Goal: Answer question/provide support

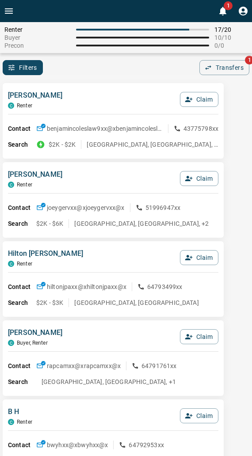
click at [85, 87] on div "[PERSON_NAME] C Renter Claim Contact benjamincoleslaw9xx@x benjamincoleslaw9xx@…" at bounding box center [113, 121] width 221 height 76
click at [186, 182] on icon "button" at bounding box center [189, 179] width 8 height 8
click at [186, 182] on button "Confirm Claim" at bounding box center [186, 178] width 63 height 15
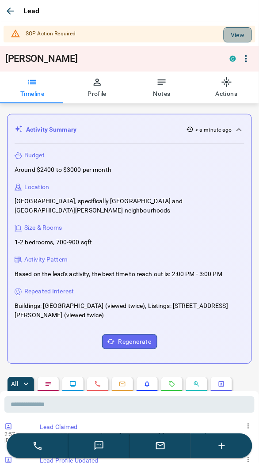
click at [236, 41] on button "View" at bounding box center [238, 34] width 28 height 15
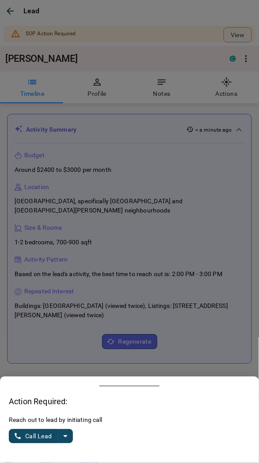
click at [64, 439] on icon "split button" at bounding box center [65, 436] width 11 height 11
click at [36, 423] on li "Log Manual Call" at bounding box center [42, 415] width 54 height 21
click at [32, 438] on button "Log Manual Call" at bounding box center [38, 436] width 58 height 14
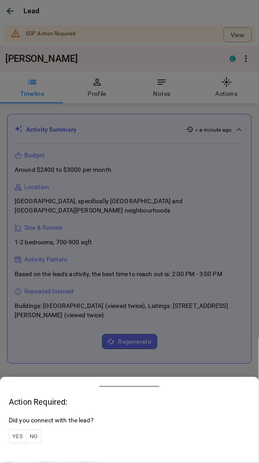
click at [15, 440] on button "Yes" at bounding box center [18, 437] width 18 height 14
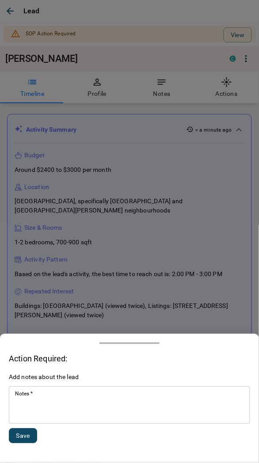
click at [42, 423] on div "* Notes   *" at bounding box center [129, 406] width 241 height 38
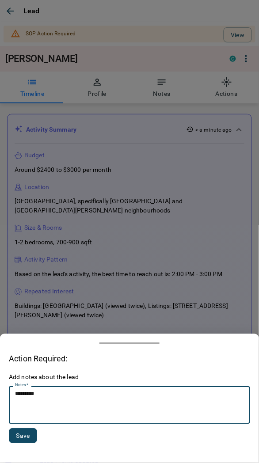
type textarea "*********"
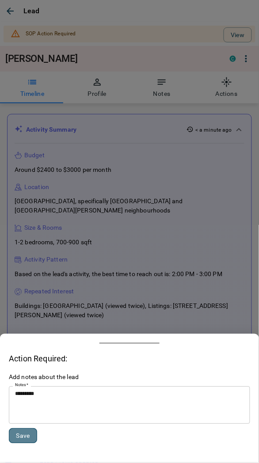
click at [29, 436] on button "Save" at bounding box center [23, 436] width 28 height 15
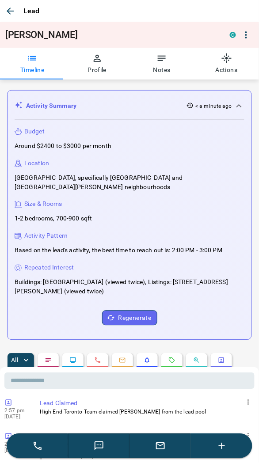
click at [11, 12] on icon "button" at bounding box center [10, 11] width 11 height 11
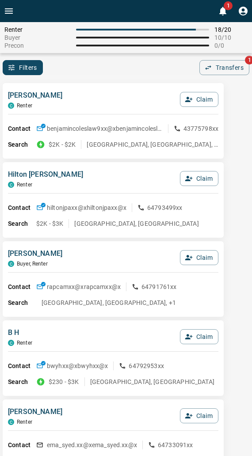
click at [105, 94] on div "[PERSON_NAME] C Renter Claim" at bounding box center [113, 102] width 210 height 24
click at [100, 84] on div "[PERSON_NAME] C Renter Claim Contact benjamincoleslaw9xx@x benjamincoleslaw9xx@…" at bounding box center [113, 121] width 221 height 76
click at [117, 75] on div "Filters 0 Transfers 1" at bounding box center [126, 67] width 252 height 15
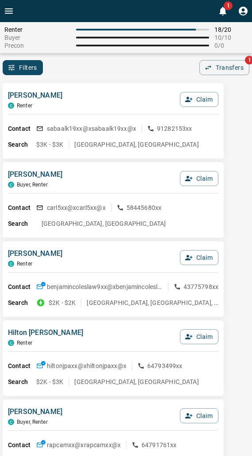
click at [117, 75] on div "Filters 0 Transfers 1" at bounding box center [126, 67] width 252 height 15
click at [71, 63] on div "Filters 0 Transfers 1" at bounding box center [126, 67] width 252 height 15
drag, startPoint x: 68, startPoint y: 80, endPoint x: 29, endPoint y: 9, distance: 81.9
